Goal: Task Accomplishment & Management: Use online tool/utility

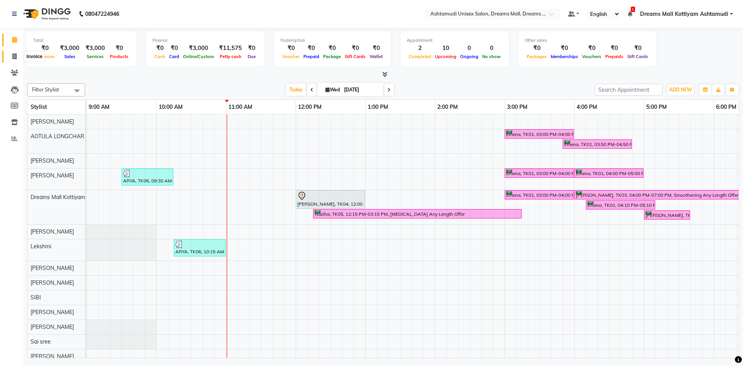
click at [17, 53] on icon at bounding box center [14, 56] width 4 height 6
select select "7264"
select select "service"
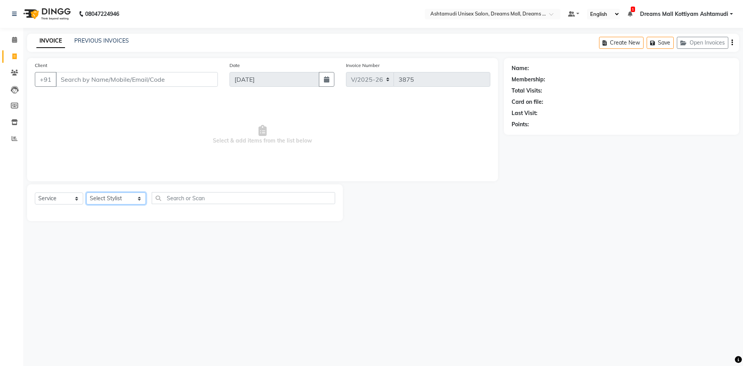
click at [134, 197] on select "Select Stylist [PERSON_NAME] AOTULA LONGCHAR [PERSON_NAME] BIKI SARKI [PERSON_N…" at bounding box center [116, 198] width 60 height 12
select select "62106"
click at [86, 192] on select "Select Stylist [PERSON_NAME] AOTULA LONGCHAR [PERSON_NAME] BIKI SARKI [PERSON_N…" at bounding box center [116, 198] width 60 height 12
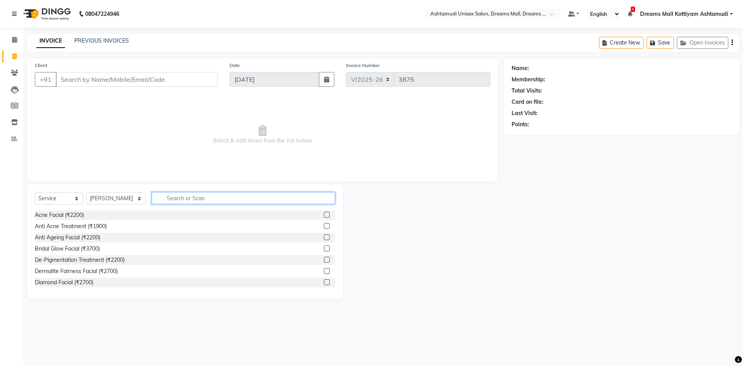
click at [207, 200] on input "text" at bounding box center [243, 198] width 183 height 12
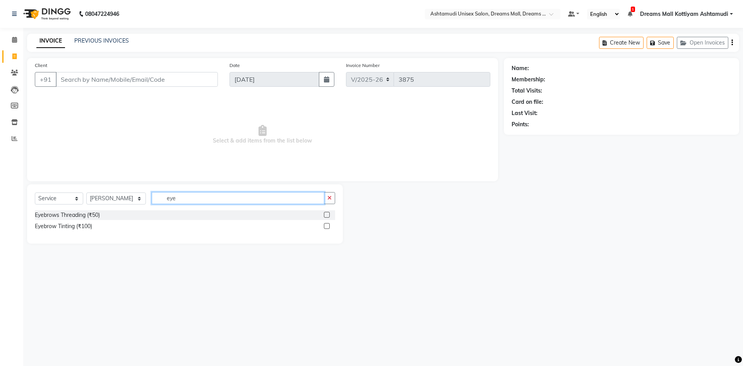
type input "eye"
click at [325, 214] on label at bounding box center [327, 215] width 6 height 6
click at [325, 214] on input "checkbox" at bounding box center [326, 214] width 5 height 5
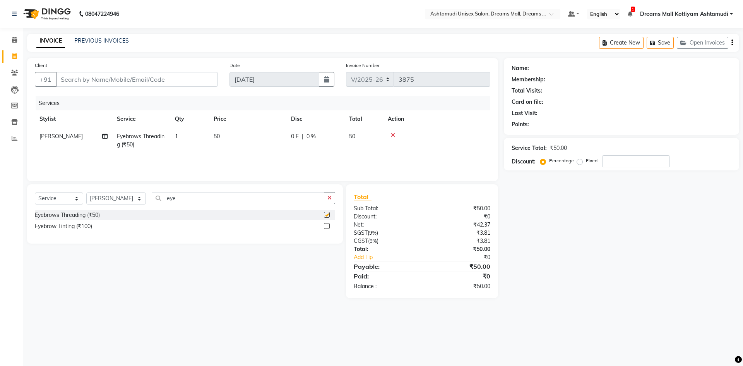
checkbox input "false"
click at [167, 77] on input "Client" at bounding box center [137, 79] width 162 height 15
type input "9"
type input "0"
type input "9605643383"
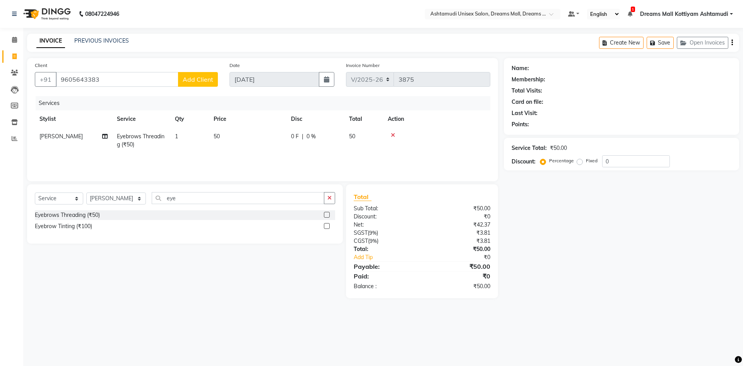
click at [208, 82] on span "Add Client" at bounding box center [198, 79] width 31 height 8
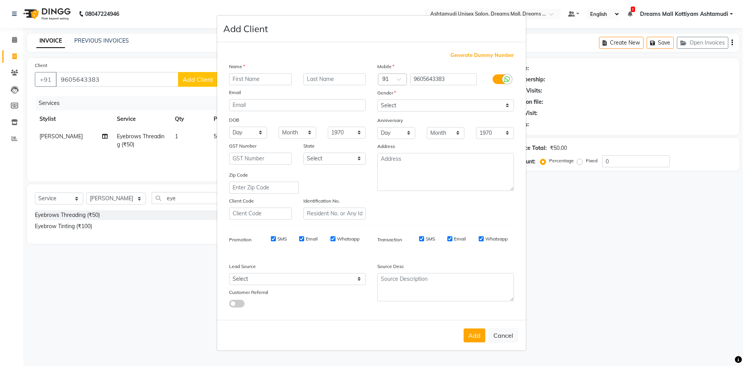
click at [242, 81] on input "text" at bounding box center [260, 79] width 63 height 12
type input "[PERSON_NAME]"
click at [411, 102] on select "Select [DEMOGRAPHIC_DATA] [DEMOGRAPHIC_DATA] Other Prefer Not To Say" at bounding box center [445, 105] width 137 height 12
select select "[DEMOGRAPHIC_DATA]"
click at [377, 99] on select "Select [DEMOGRAPHIC_DATA] [DEMOGRAPHIC_DATA] Other Prefer Not To Say" at bounding box center [445, 105] width 137 height 12
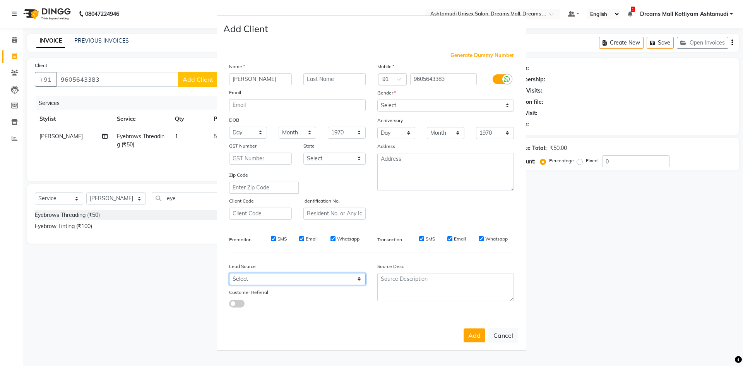
click at [328, 281] on select "Select Walk-in Referral Internet Friend Word of Mouth Advertisement Facebook Ju…" at bounding box center [297, 279] width 137 height 12
select select "49875"
click at [229, 273] on select "Select Walk-in Referral Internet Friend Word of Mouth Advertisement Facebook Ju…" at bounding box center [297, 279] width 137 height 12
click at [474, 329] on button "Add" at bounding box center [475, 335] width 22 height 14
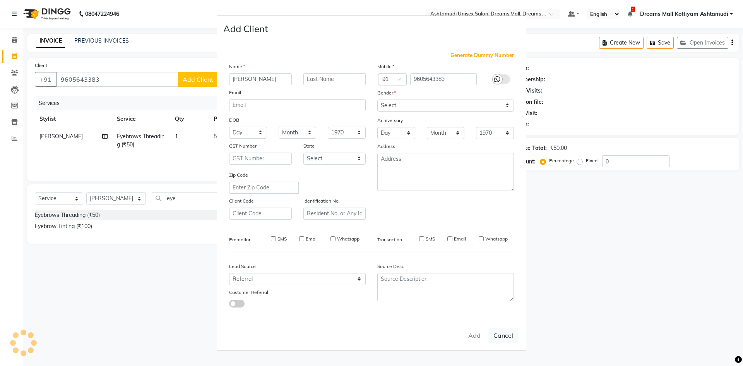
select select
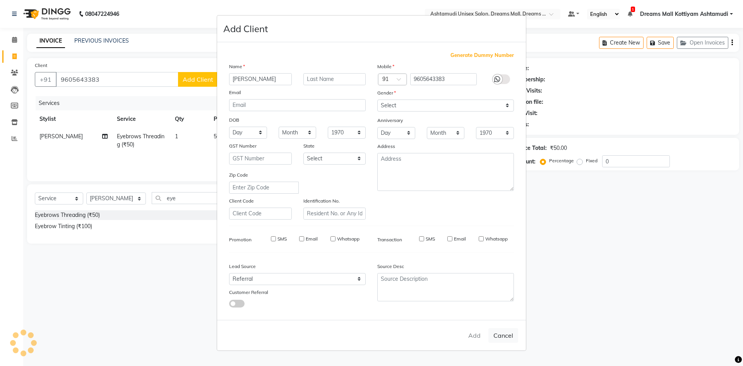
select select
checkbox input "false"
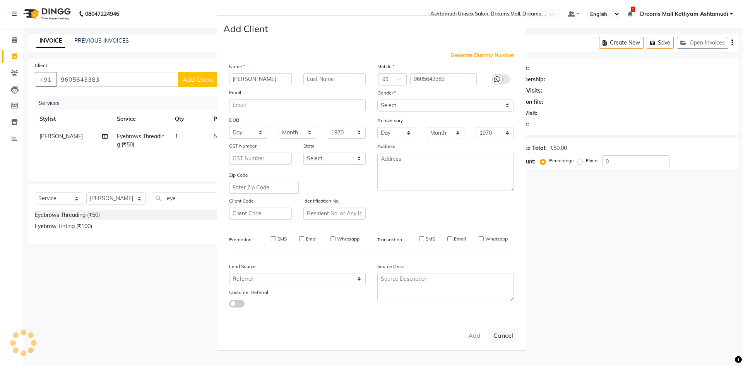
checkbox input "false"
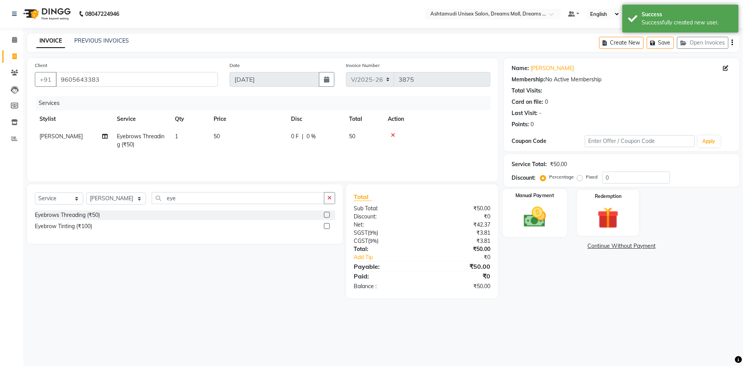
click at [545, 224] on img at bounding box center [535, 217] width 36 height 26
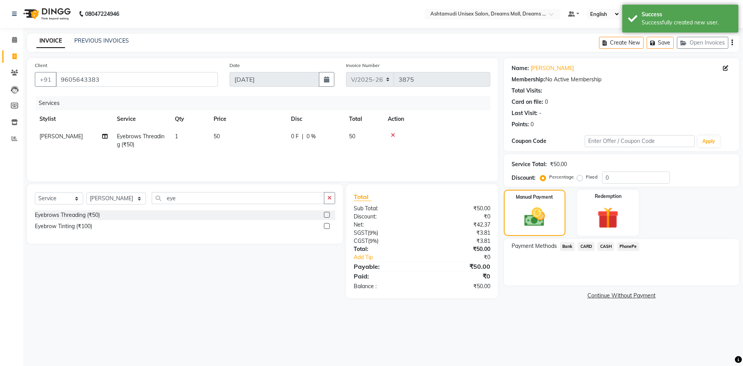
click at [630, 249] on span "PhonePe" at bounding box center [628, 246] width 22 height 9
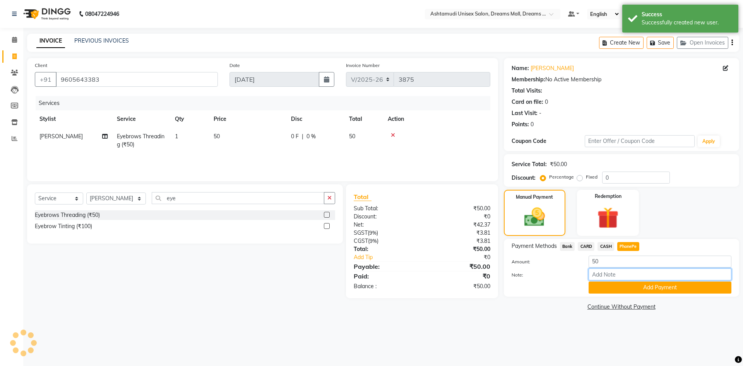
click at [623, 274] on input "Note:" at bounding box center [660, 274] width 143 height 12
type input "[PERSON_NAME]"
click at [632, 285] on button "Add Payment" at bounding box center [660, 287] width 143 height 12
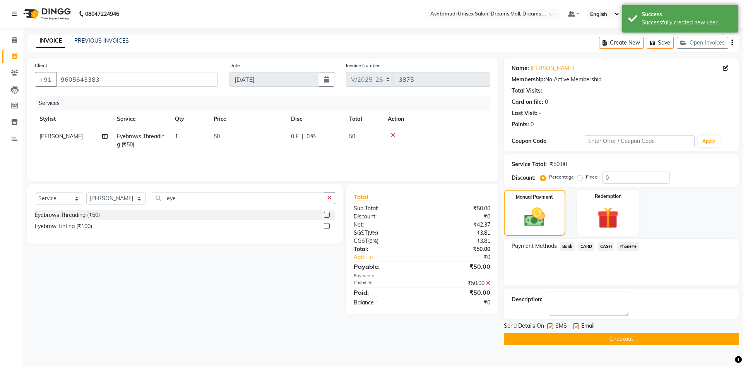
click at [627, 336] on button "Checkout" at bounding box center [621, 339] width 235 height 12
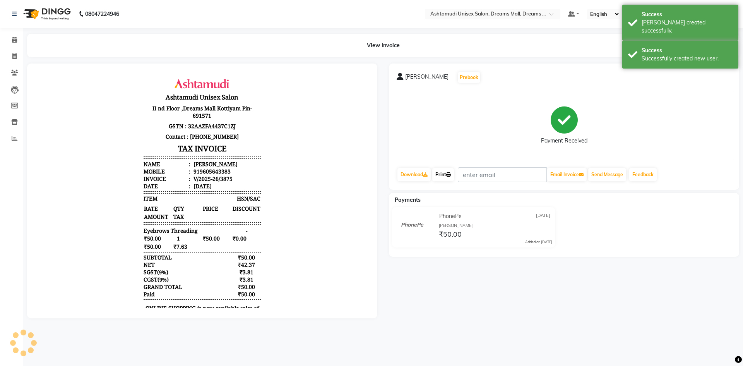
click at [442, 179] on link "Print" at bounding box center [443, 174] width 22 height 13
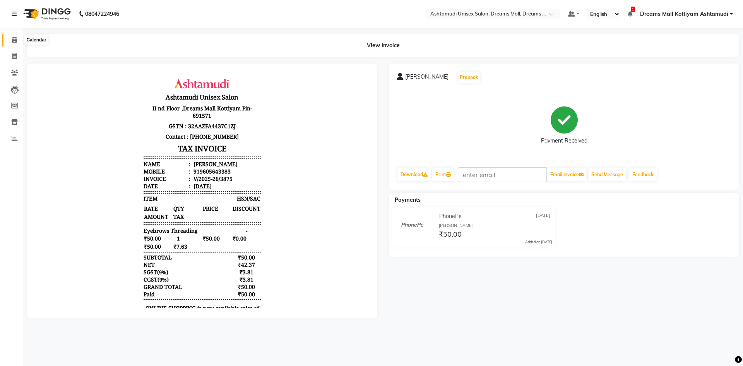
click at [14, 37] on icon at bounding box center [14, 40] width 5 height 6
